Goal: Task Accomplishment & Management: Manage account settings

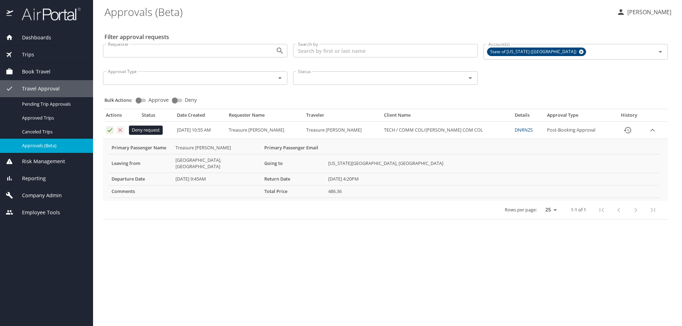
click at [120, 130] on icon "Approval table" at bounding box center [121, 130] width 4 height 4
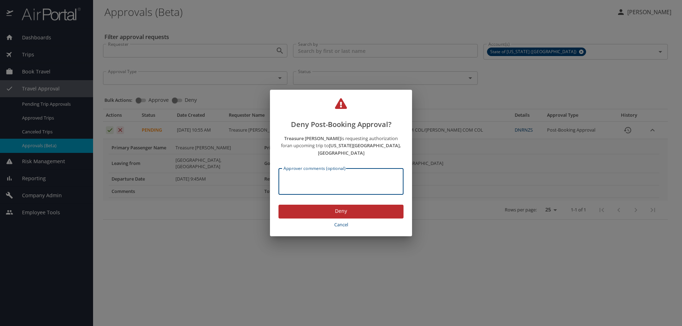
click at [297, 175] on textarea "Approver comments (optional)" at bounding box center [340, 181] width 115 height 13
paste textarea "Pre approval has to be fully approve by all parties"
type textarea "Pre approval has to be fully approve by all parties"
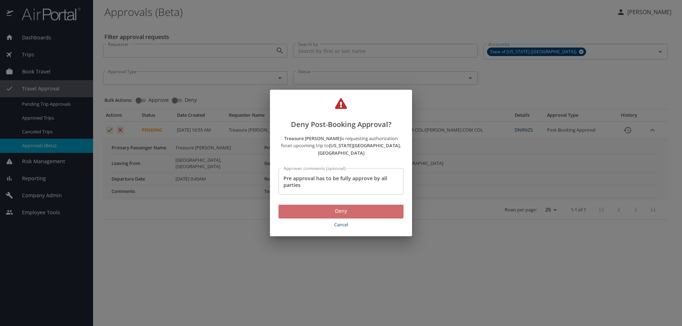
click at [345, 208] on span "Deny" at bounding box center [341, 211] width 114 height 9
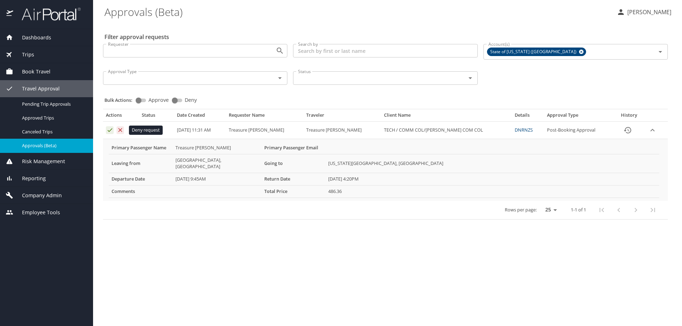
click at [122, 132] on icon "Approval table" at bounding box center [120, 130] width 7 height 7
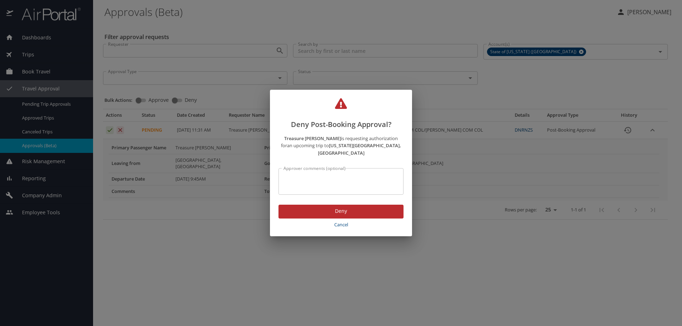
click at [318, 179] on textarea "Approver comments (optional)" at bounding box center [340, 181] width 115 height 13
paste textarea "Pre approval has to be fully approve by all parties"
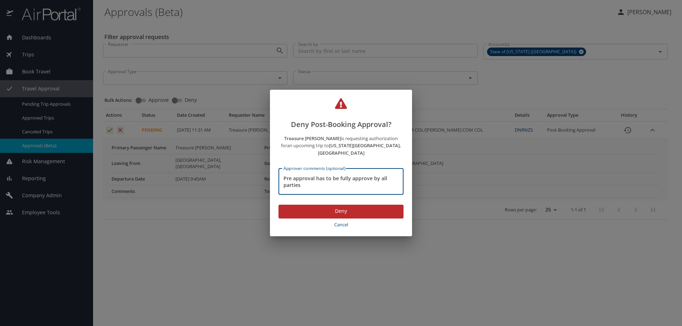
type textarea "Pre approval has to be fully approve by all parties"
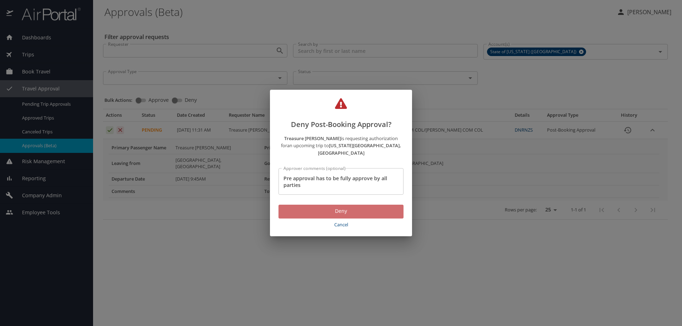
click at [338, 207] on span "Deny" at bounding box center [341, 211] width 114 height 9
